Goal: Check status: Check status

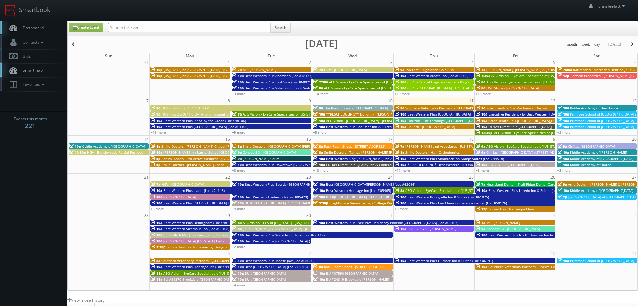
click at [166, 28] on input "text" at bounding box center [189, 27] width 163 height 9
type input "cna61"
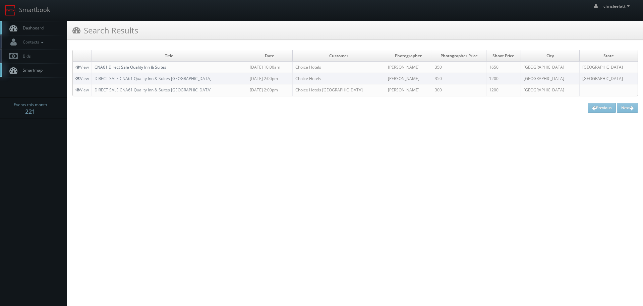
click at [148, 67] on link "CNA61 Direct Sale Quality Inn & Suites" at bounding box center [130, 67] width 72 height 6
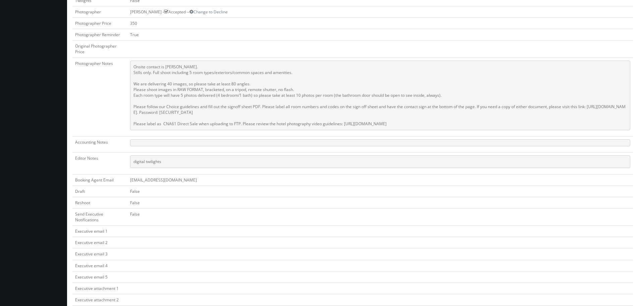
scroll to position [328, 0]
